Goal: Information Seeking & Learning: Learn about a topic

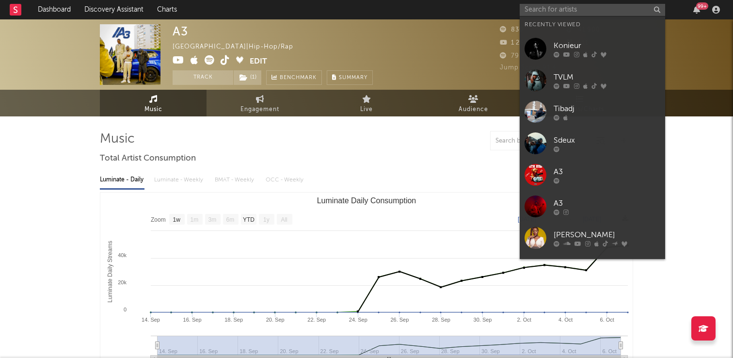
select select "1w"
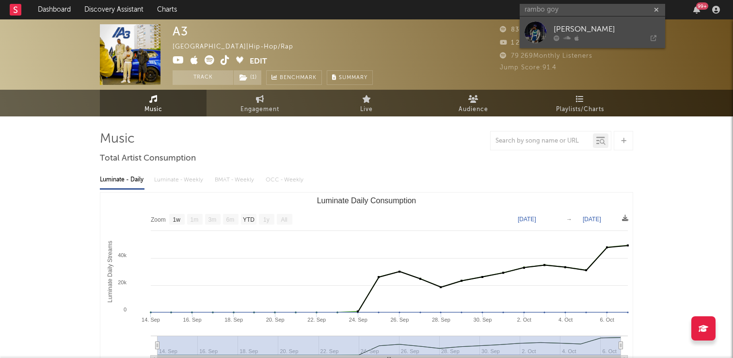
type input "rambo goy"
click at [619, 34] on div "[PERSON_NAME]" at bounding box center [607, 29] width 107 height 12
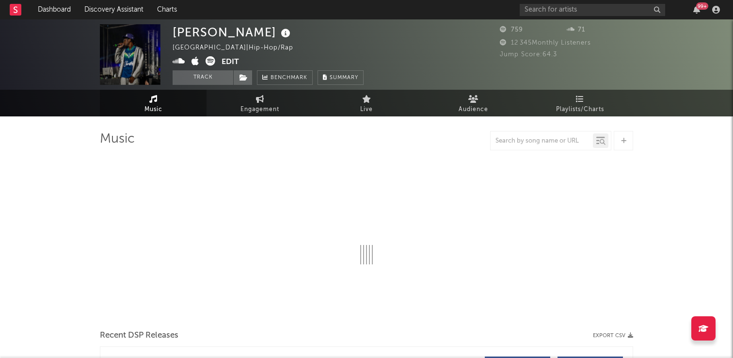
select select "1w"
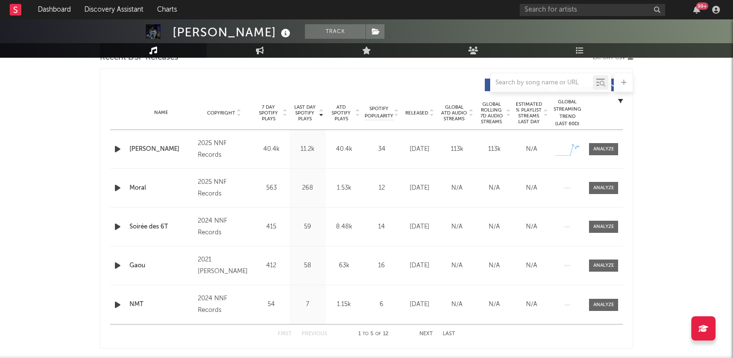
scroll to position [349, 0]
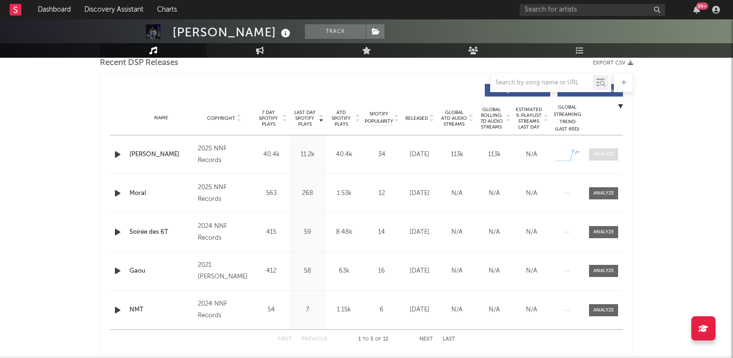
click at [604, 156] on div at bounding box center [604, 154] width 21 height 7
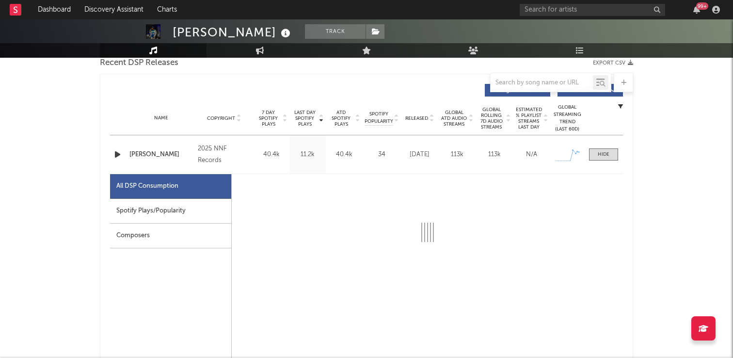
select select "1w"
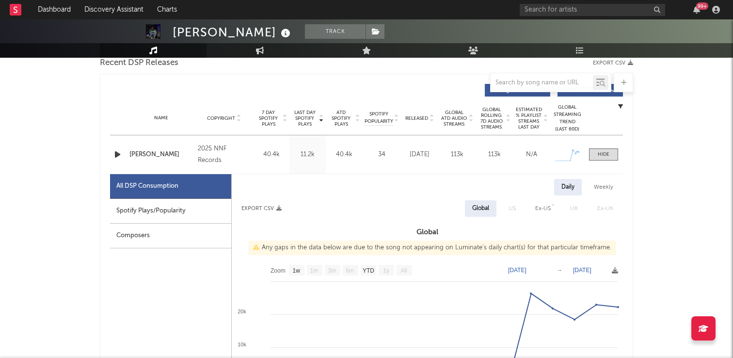
click at [200, 201] on div "Spotify Plays/Popularity" at bounding box center [170, 211] width 121 height 25
select select "1w"
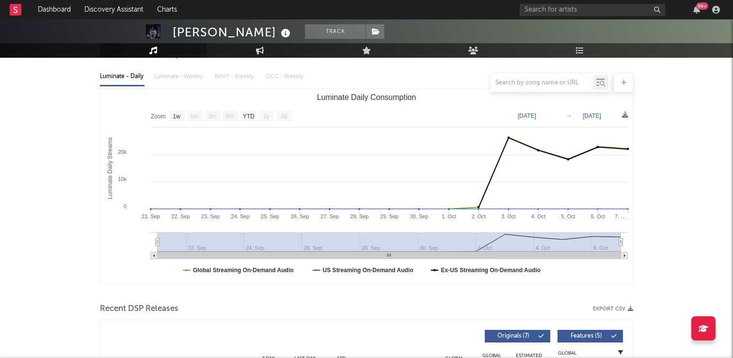
scroll to position [0, 0]
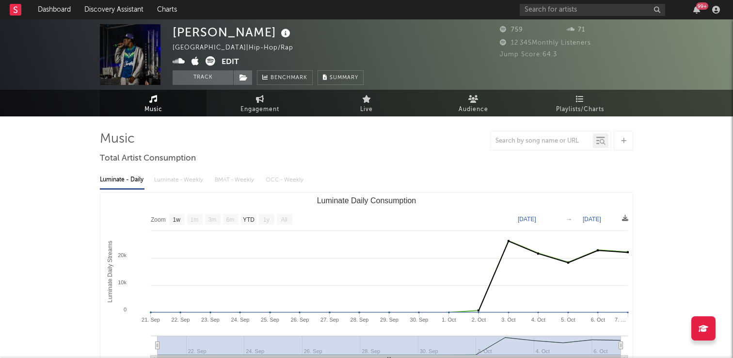
click at [149, 108] on span "Music" at bounding box center [154, 110] width 18 height 12
